Goal: Information Seeking & Learning: Find specific fact

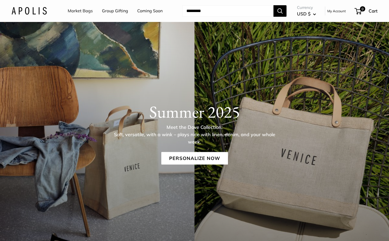
click at [203, 11] on input "Search..." at bounding box center [227, 11] width 91 height 12
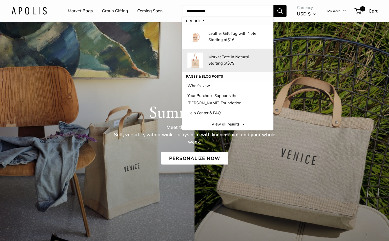
type input "**********"
click at [217, 56] on p "Market Tote in Natural" at bounding box center [238, 56] width 60 height 5
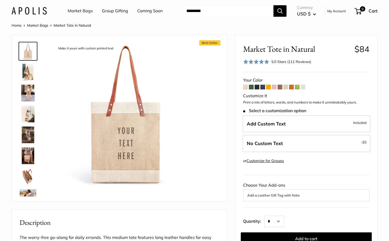
click at [26, 74] on img at bounding box center [28, 72] width 17 height 17
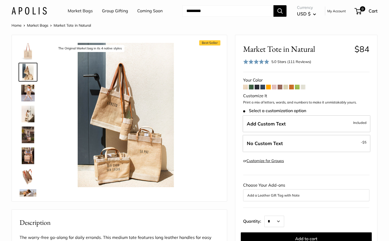
click at [30, 93] on img at bounding box center [28, 93] width 17 height 17
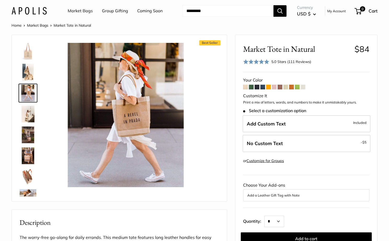
click at [28, 111] on img at bounding box center [28, 114] width 17 height 17
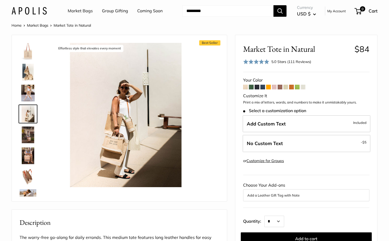
click at [29, 132] on img at bounding box center [28, 135] width 17 height 17
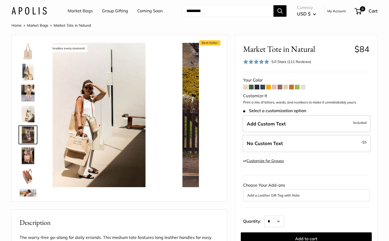
scroll to position [16, 0]
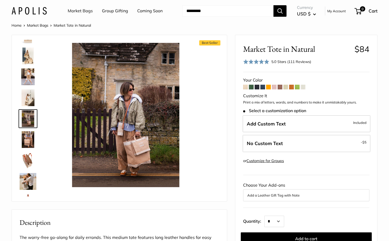
click at [28, 158] on img at bounding box center [28, 160] width 17 height 17
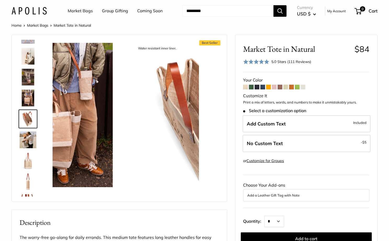
scroll to position [58, 0]
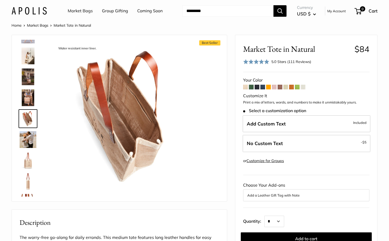
click at [29, 163] on img at bounding box center [28, 160] width 17 height 17
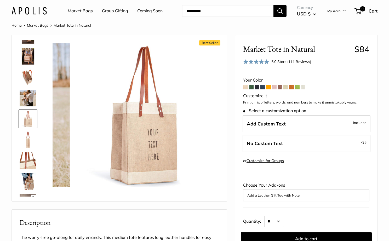
scroll to position [100, 0]
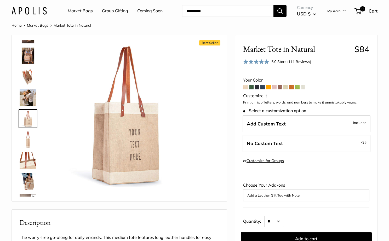
click at [28, 180] on img at bounding box center [28, 181] width 17 height 17
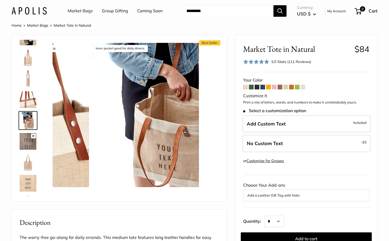
scroll to position [163, 0]
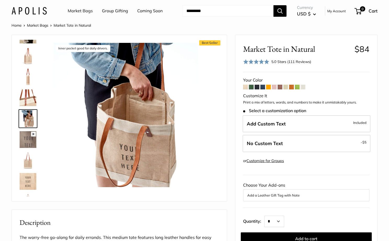
click at [28, 196] on img at bounding box center [28, 202] width 17 height 17
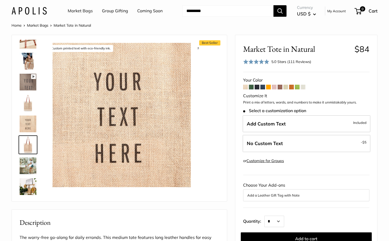
scroll to position [222, 0]
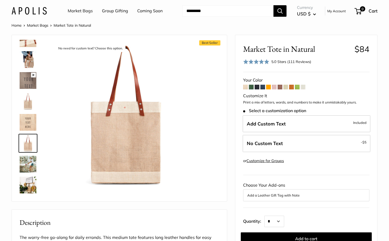
click at [27, 189] on img at bounding box center [28, 185] width 17 height 17
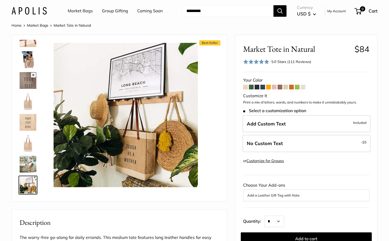
click at [198, 11] on input "Search..." at bounding box center [227, 11] width 91 height 12
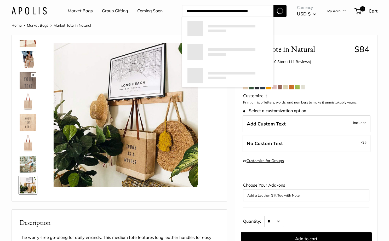
type input "**********"
click at [273, 5] on button "Search" at bounding box center [279, 11] width 13 height 12
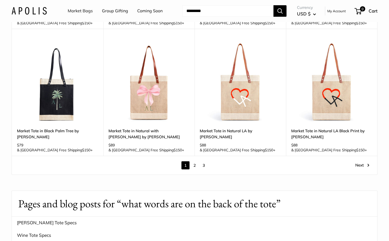
scroll to position [601, 0]
